Goal: Task Accomplishment & Management: Manage account settings

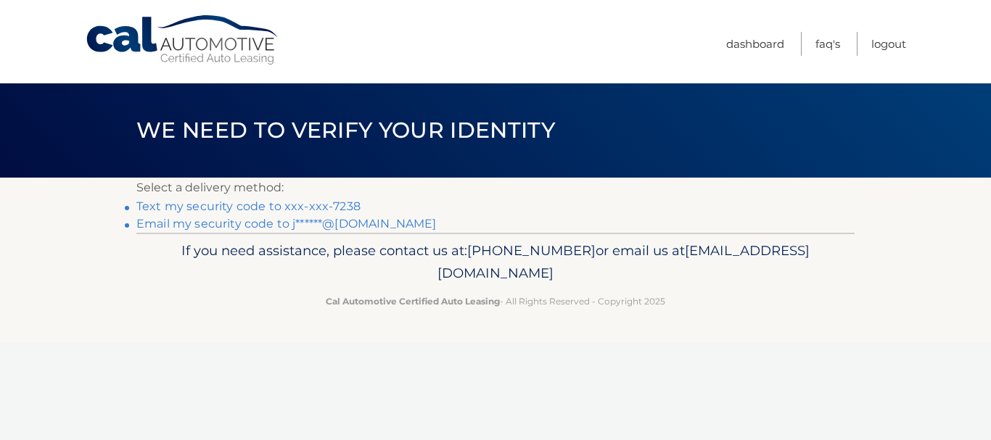
click at [323, 207] on link "Text my security code to xxx-xxx-7238" at bounding box center [248, 207] width 224 height 14
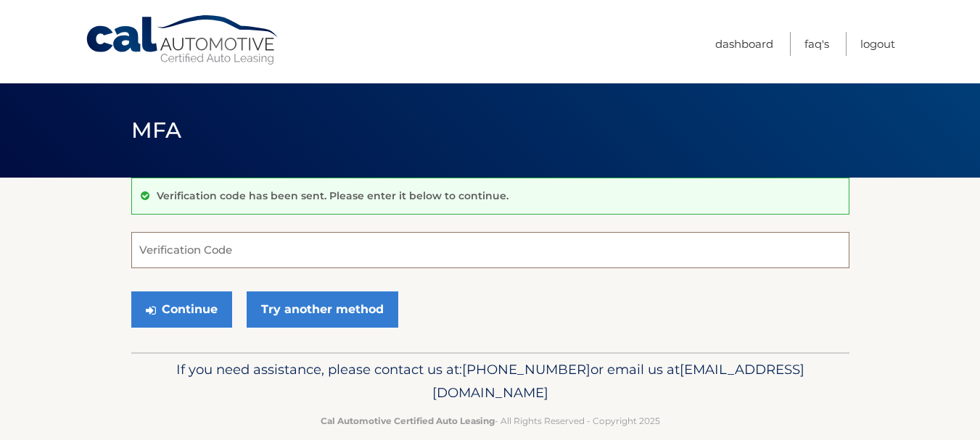
click at [310, 238] on input "Verification Code" at bounding box center [490, 250] width 718 height 36
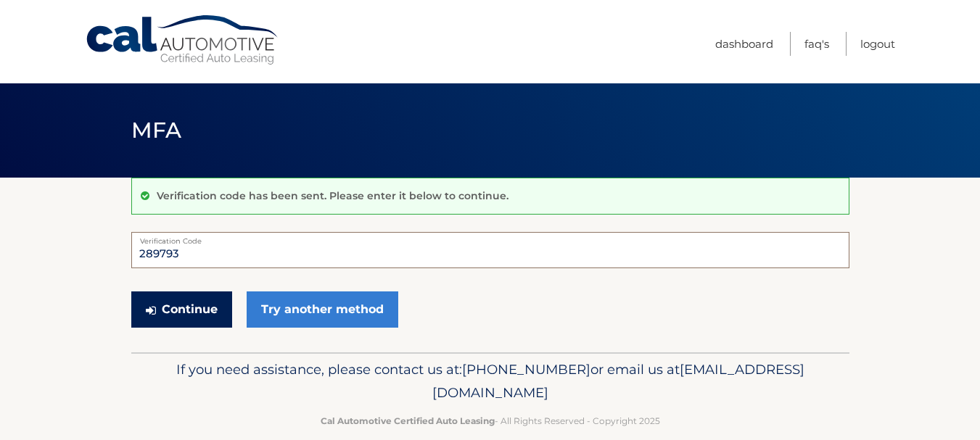
type input "289793"
click at [167, 308] on button "Continue" at bounding box center [181, 310] width 101 height 36
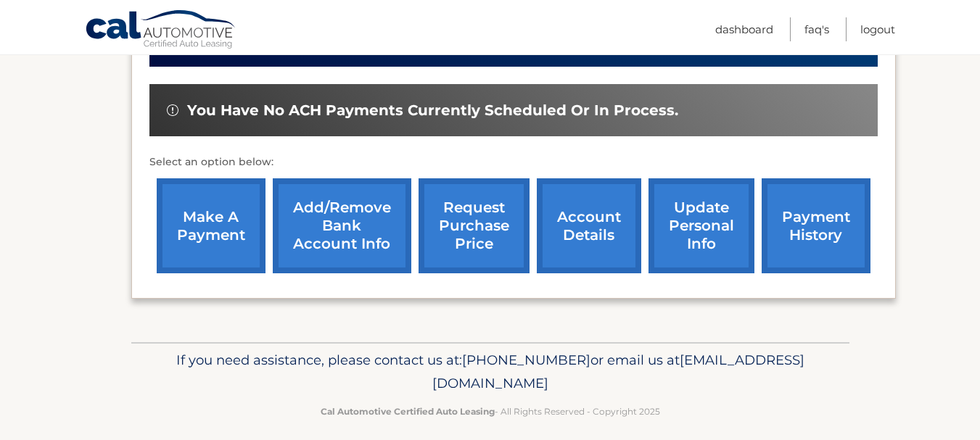
scroll to position [435, 0]
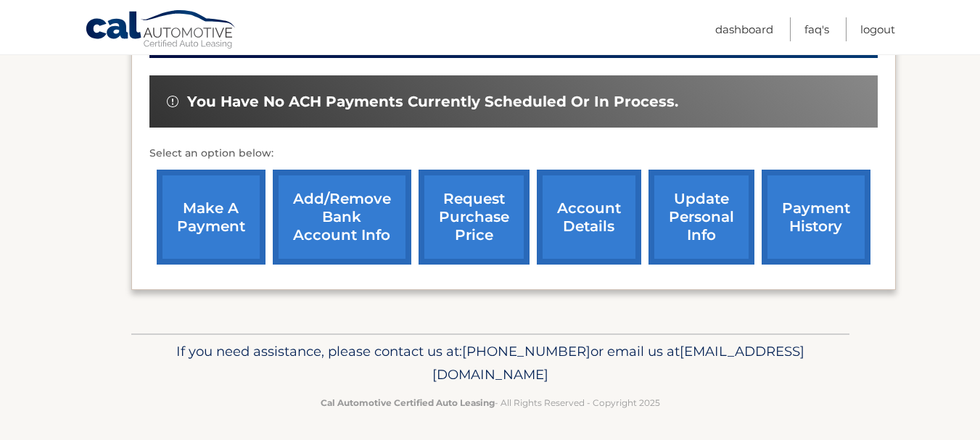
click at [799, 206] on link "payment history" at bounding box center [816, 217] width 109 height 95
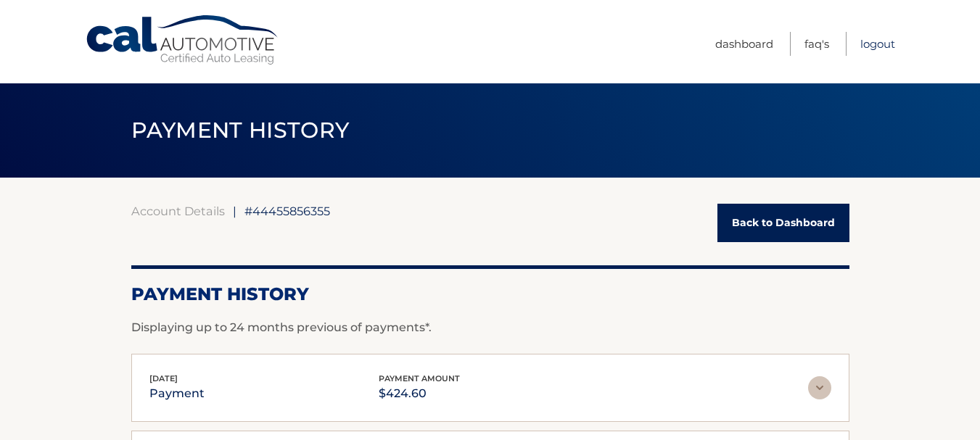
click at [873, 42] on link "Logout" at bounding box center [877, 44] width 35 height 24
